Goal: Find specific page/section: Find specific page/section

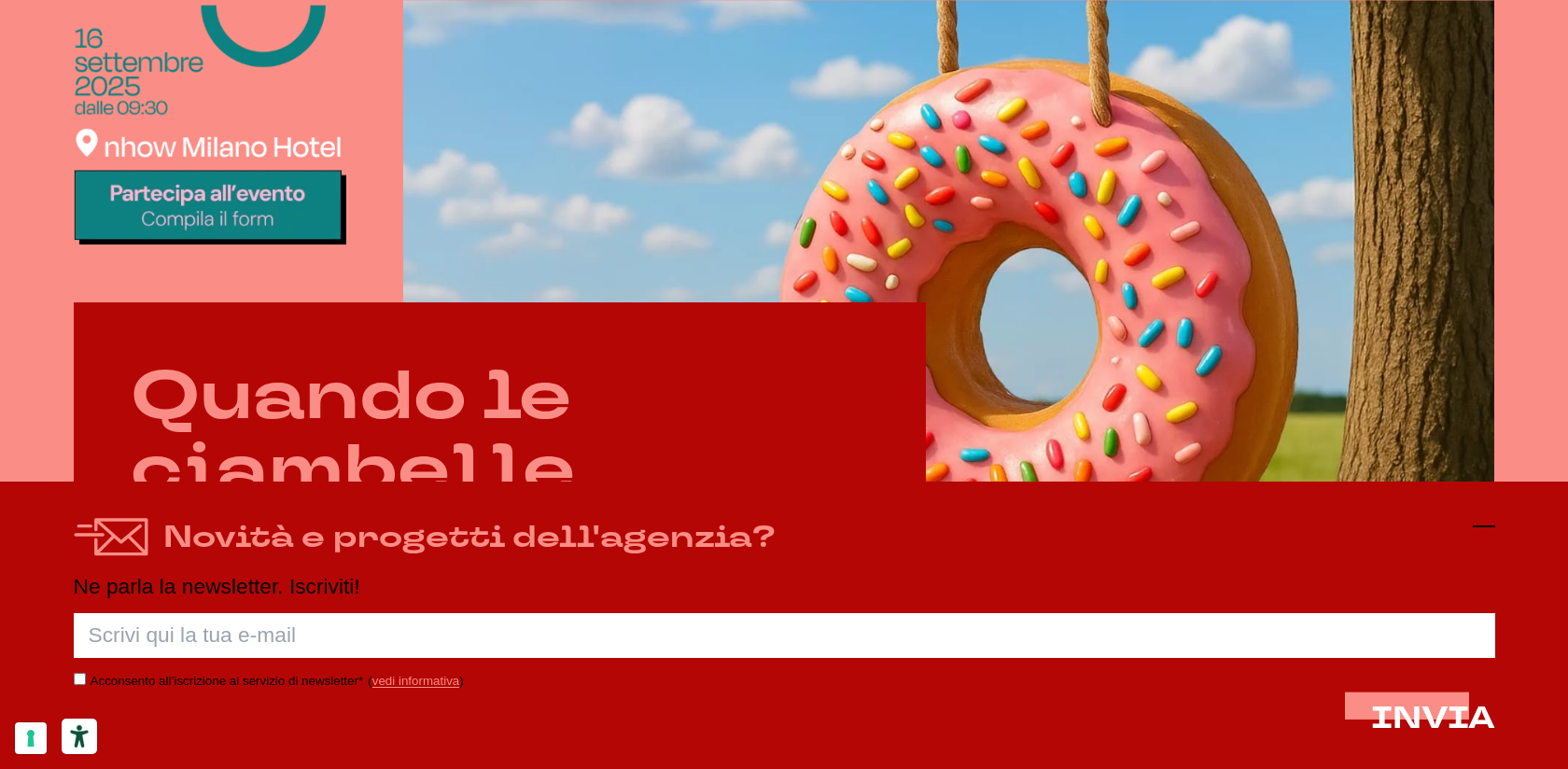
scroll to position [810, 0]
click at [1484, 526] on line at bounding box center [1484, 526] width 23 height 0
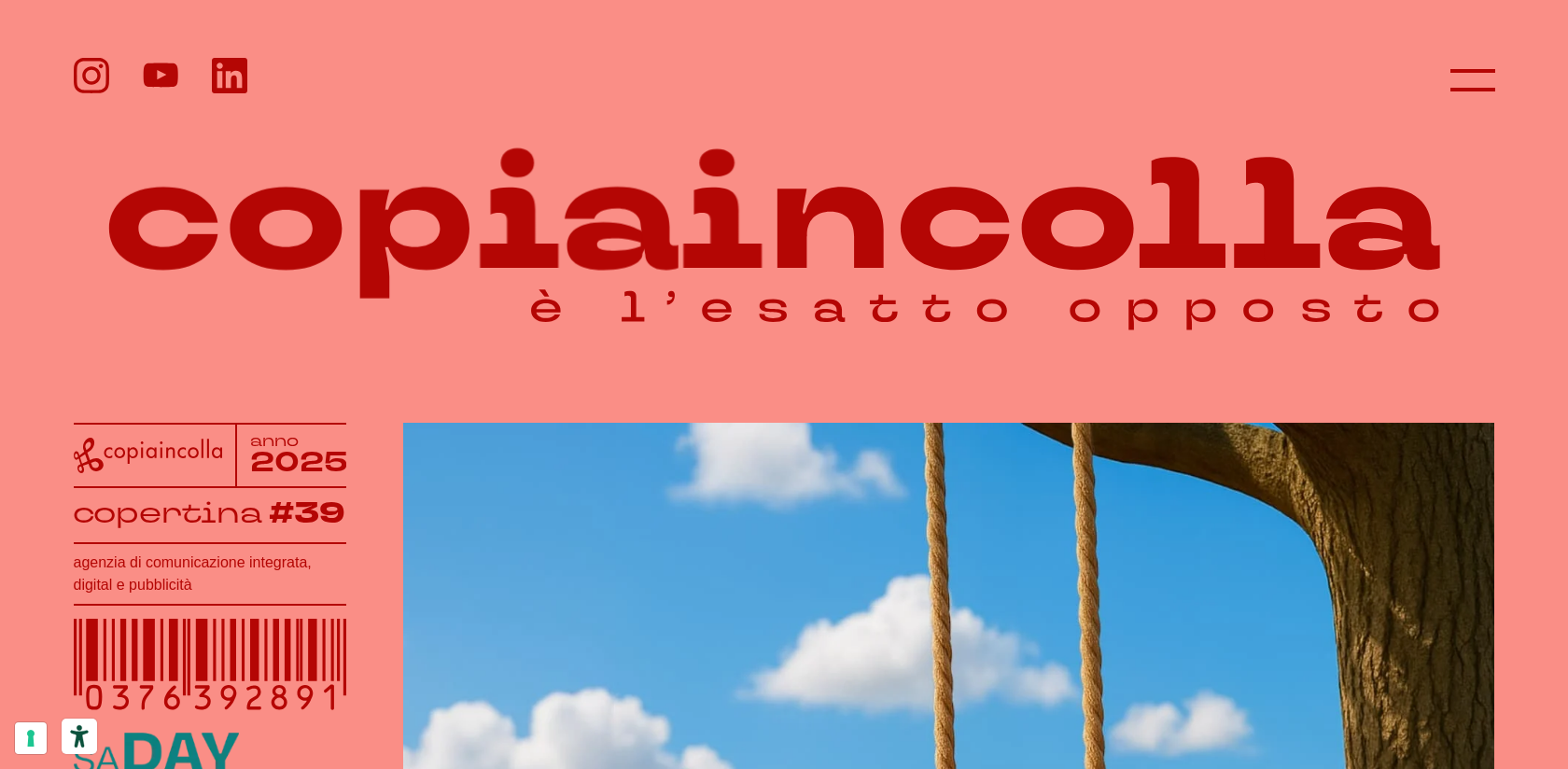
scroll to position [0, 0]
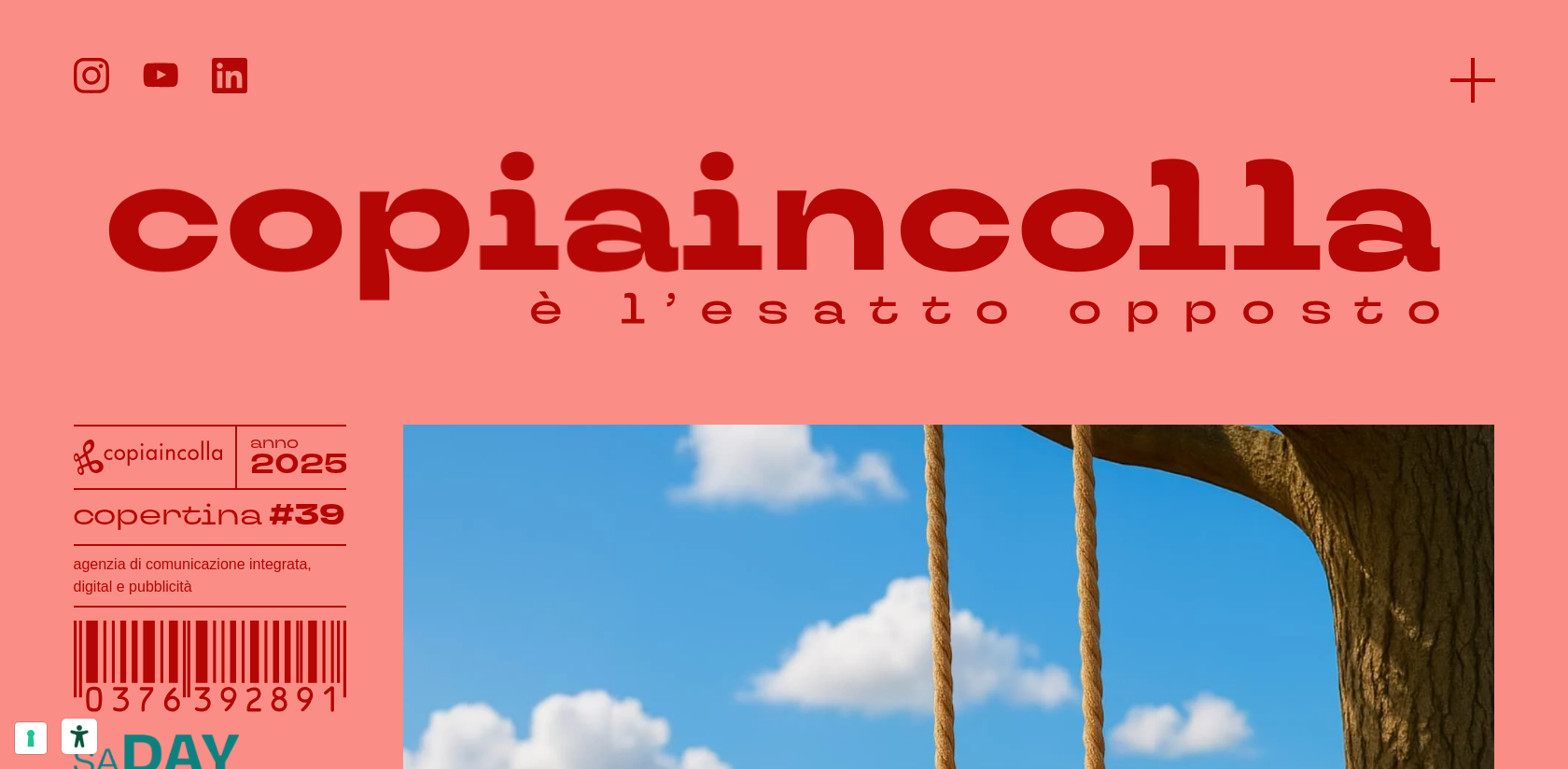
click at [1473, 89] on line at bounding box center [1473, 80] width 0 height 45
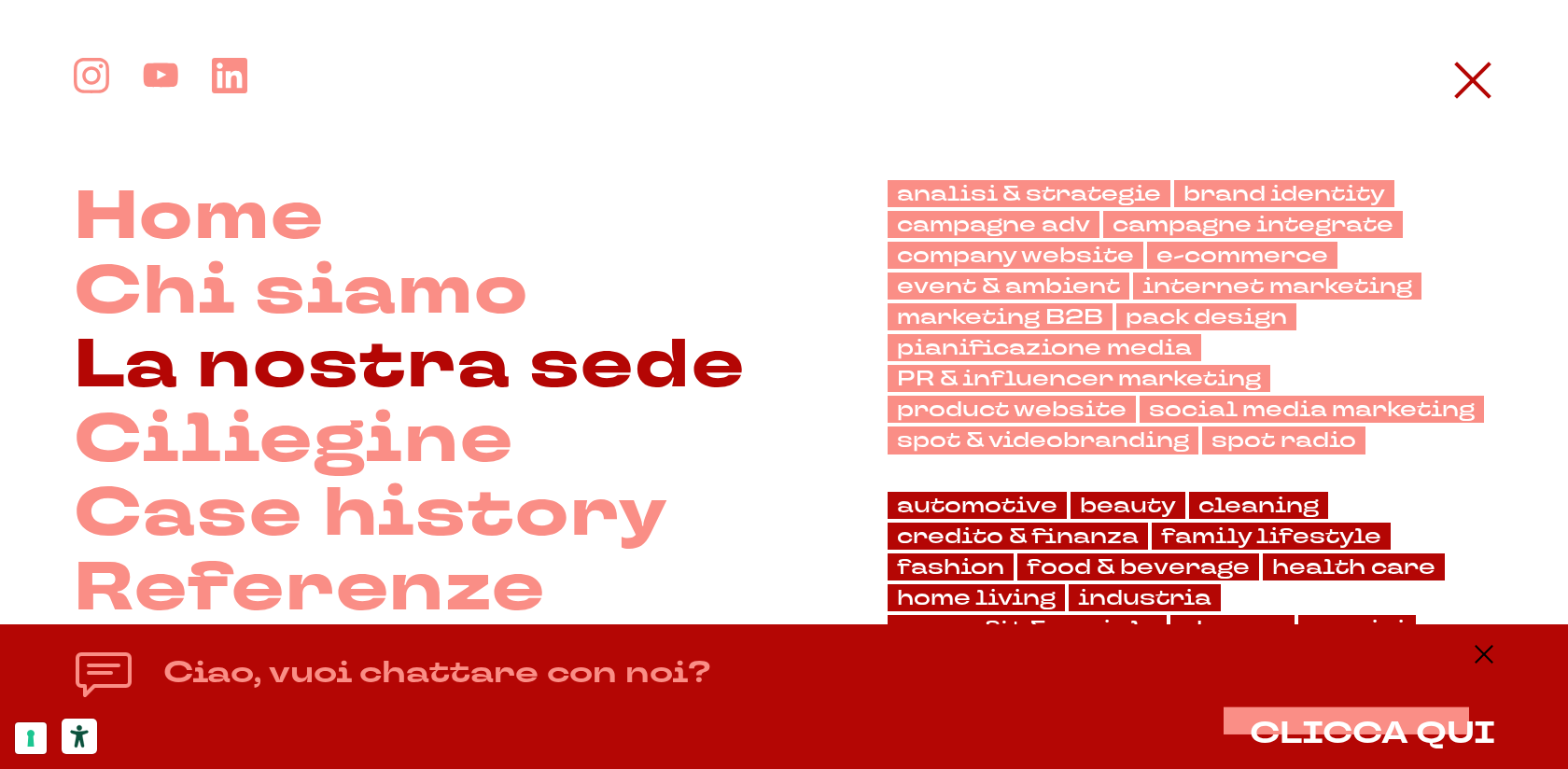
click at [336, 364] on link "La nostra sede" at bounding box center [410, 364] width 672 height 73
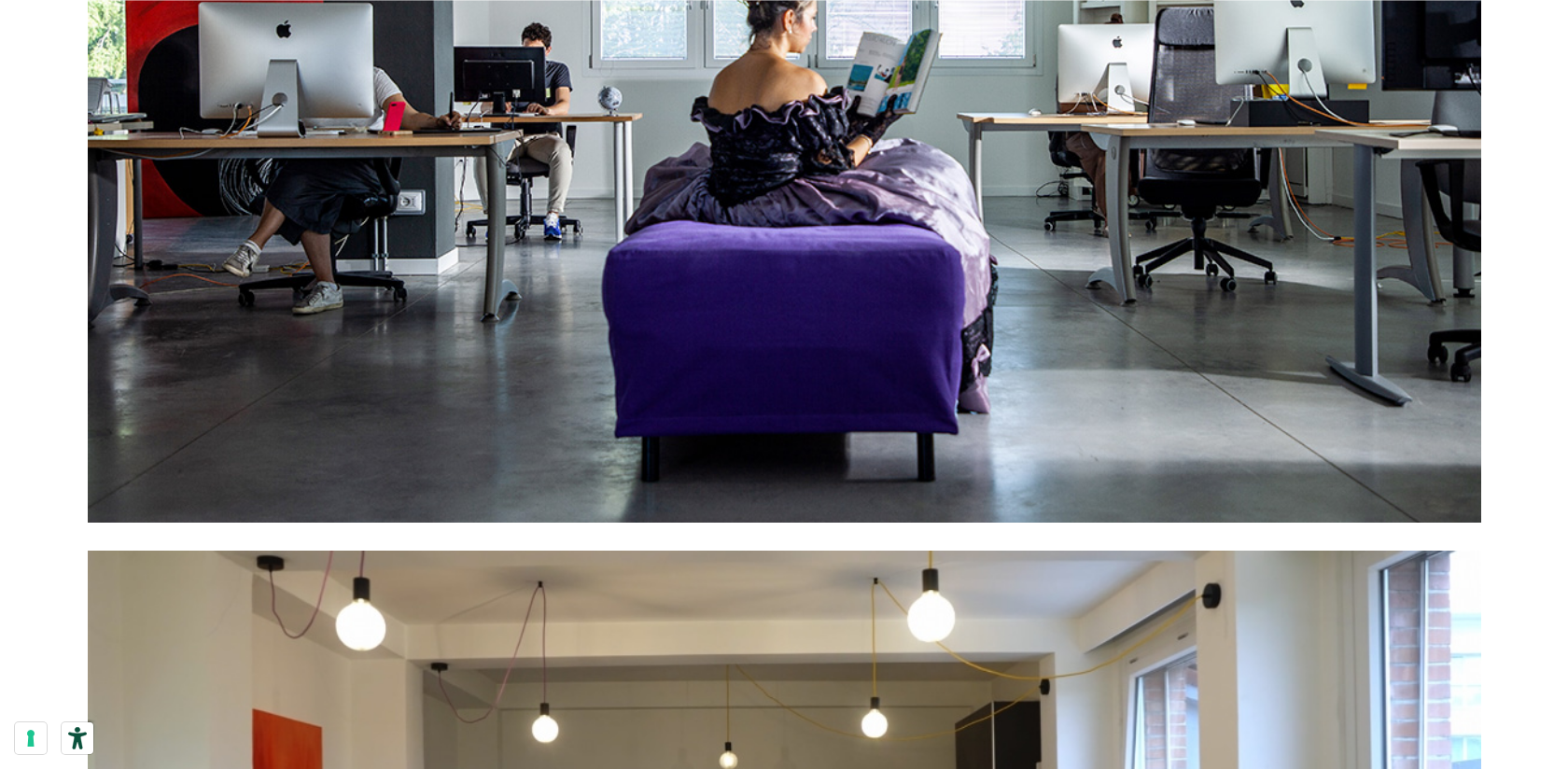
scroll to position [2928, 0]
